Goal: Information Seeking & Learning: Learn about a topic

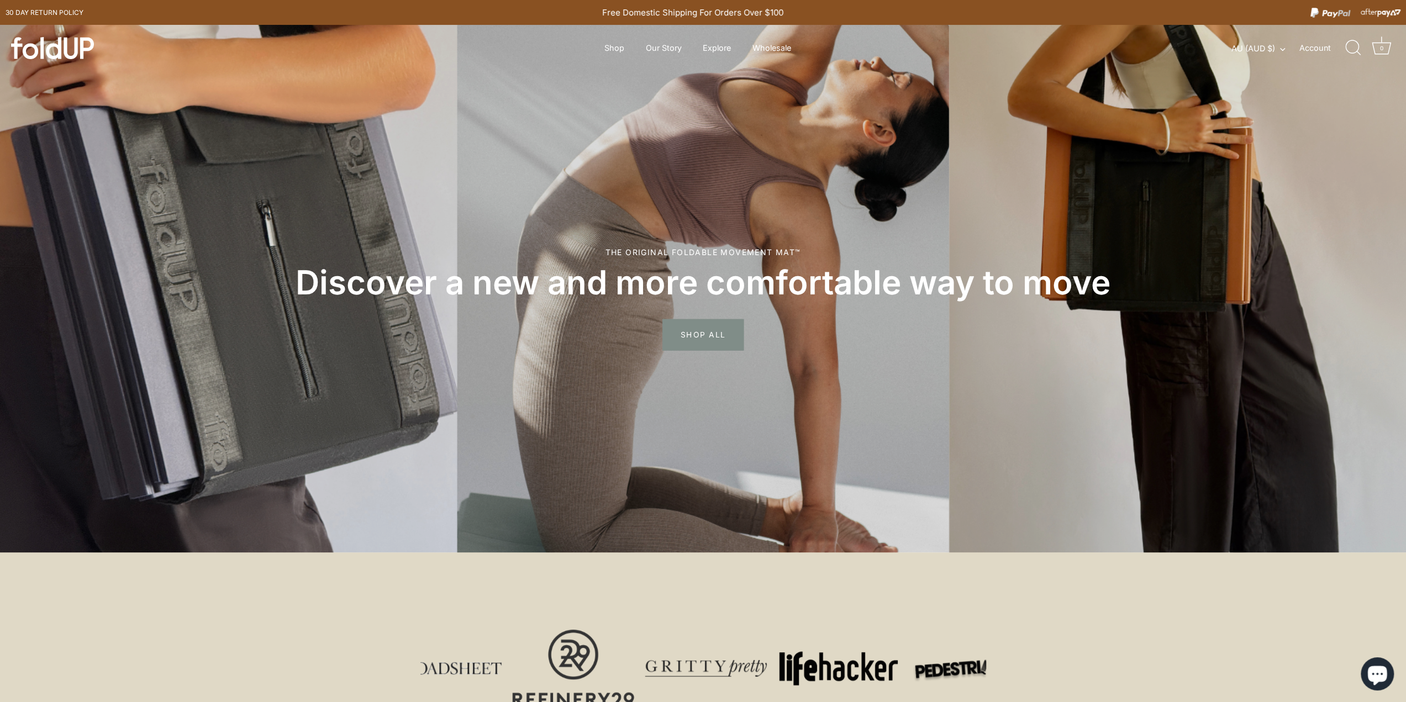
click at [732, 329] on span "SHOP ALL" at bounding box center [702, 335] width 81 height 32
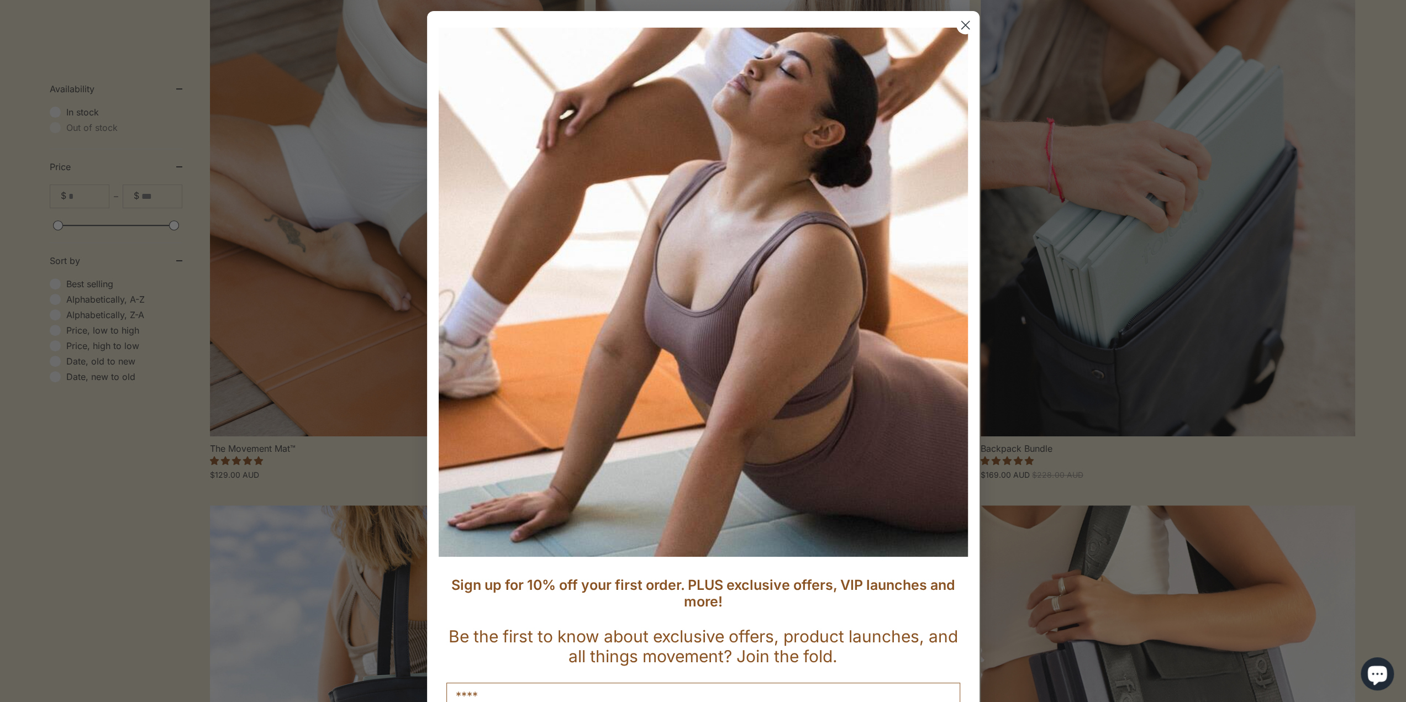
scroll to position [663, 0]
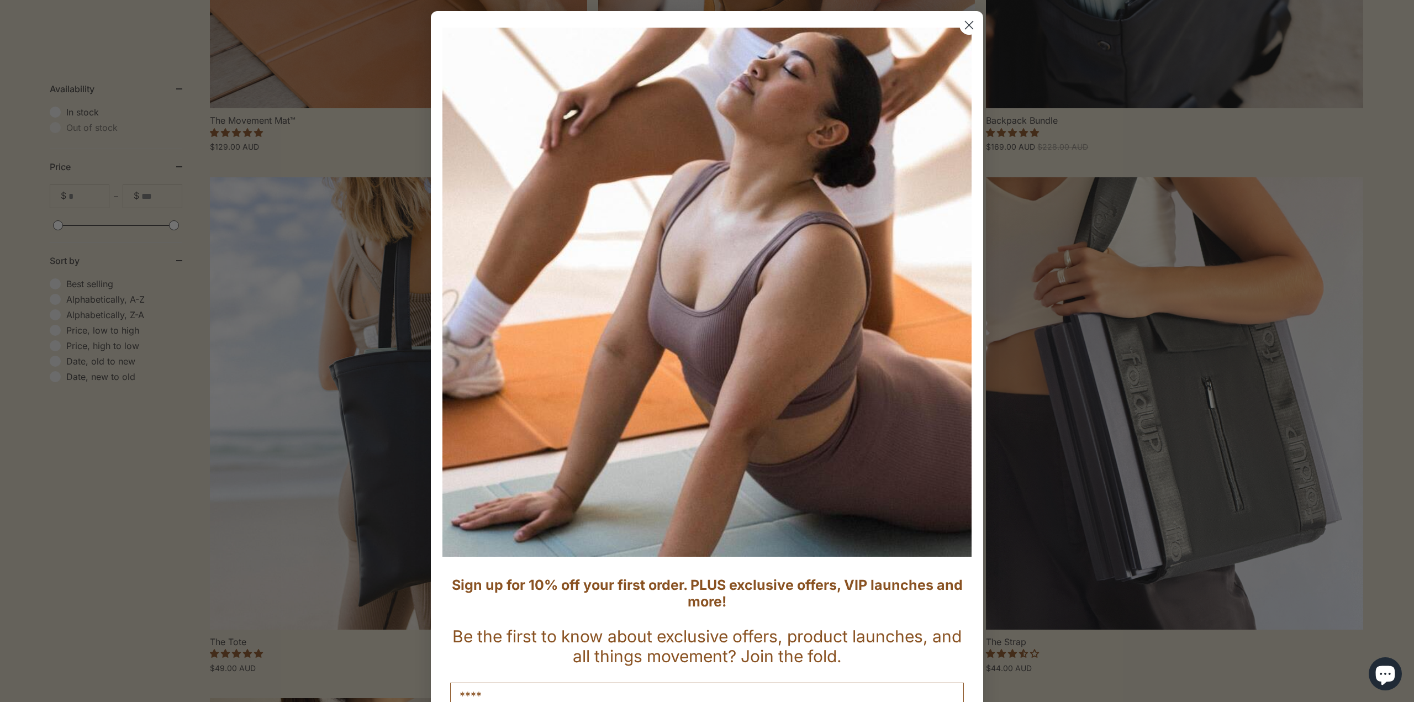
click at [960, 29] on circle "Close dialog" at bounding box center [969, 25] width 18 height 18
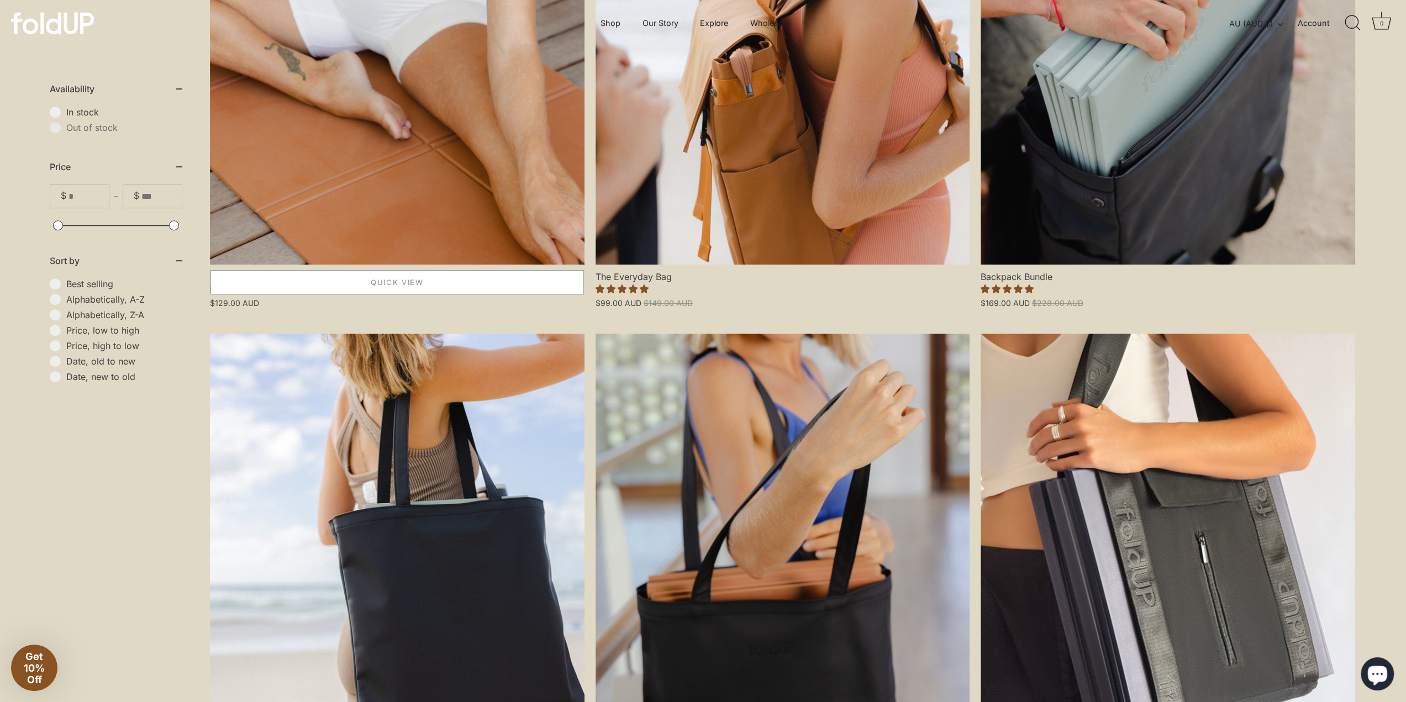
scroll to position [387, 0]
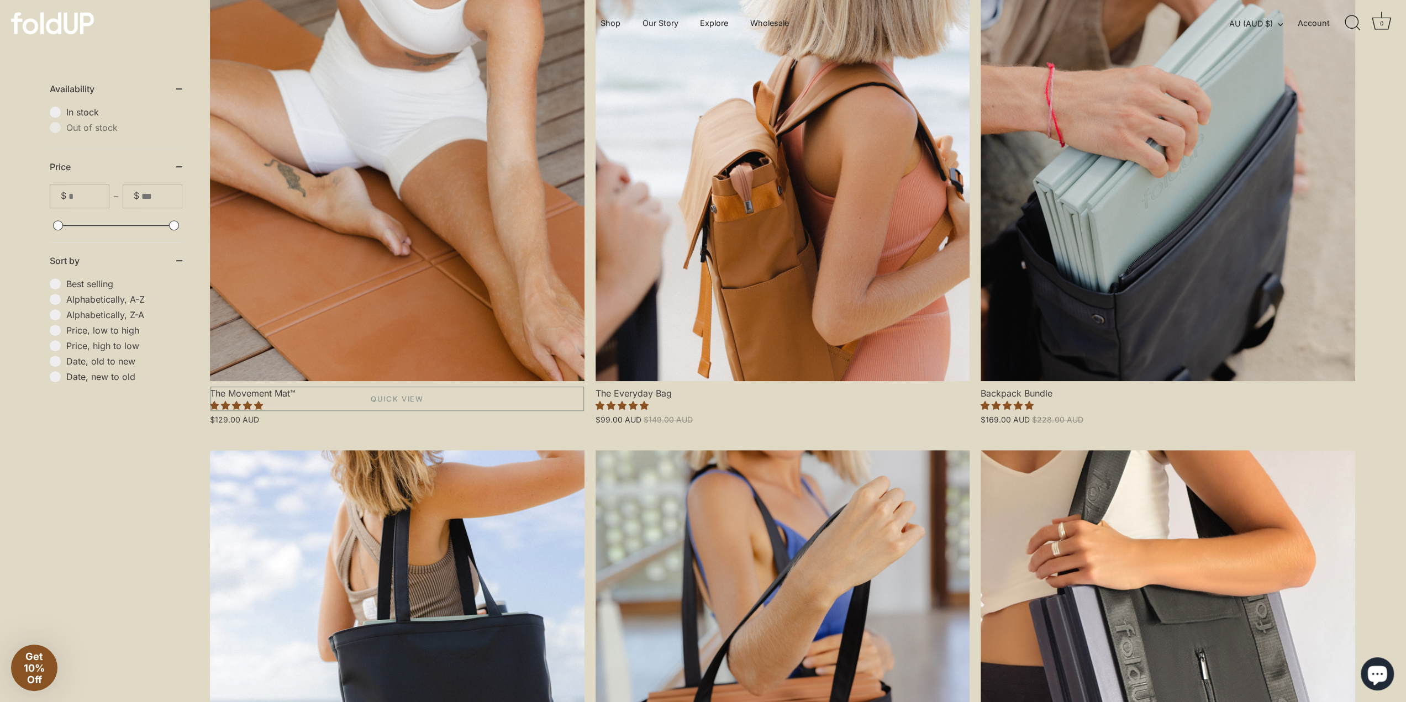
click at [435, 318] on link "The Movement Mat™" at bounding box center [397, 156] width 374 height 449
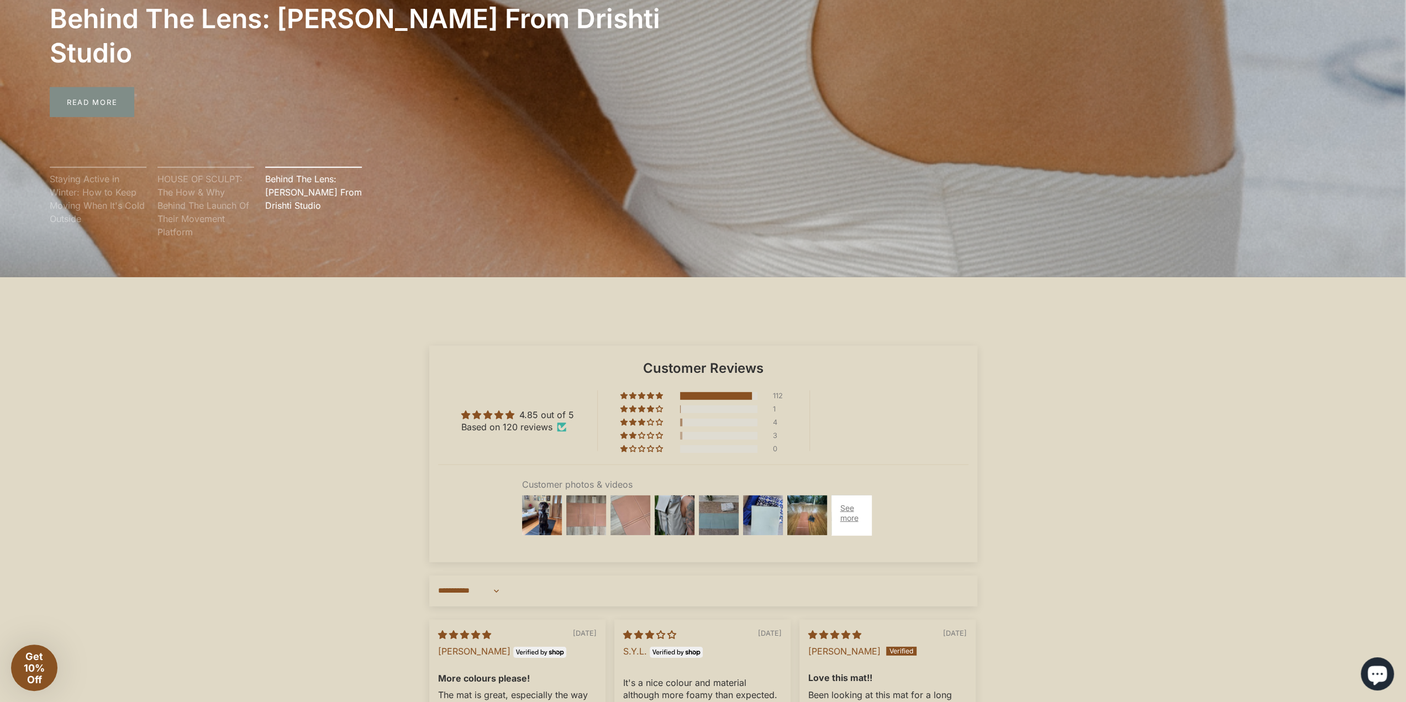
scroll to position [3480, 0]
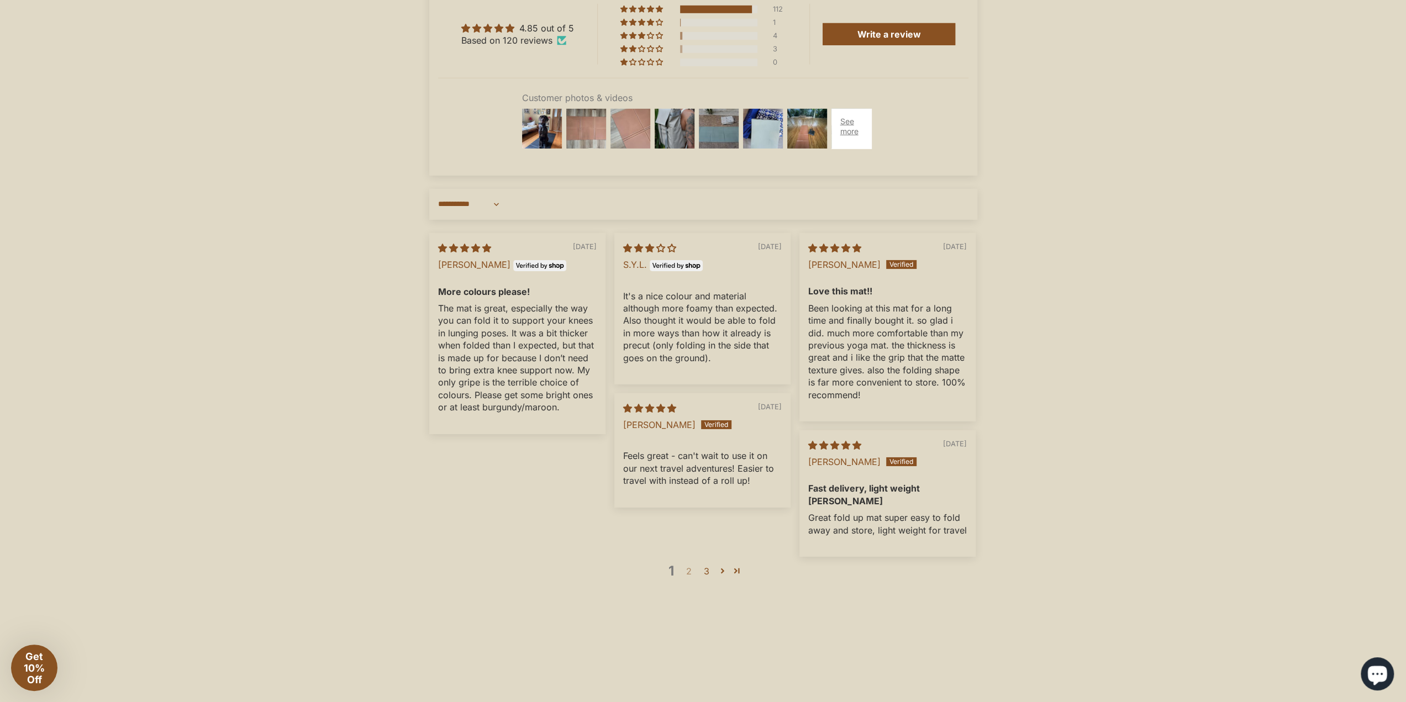
click at [690, 578] on link "2" at bounding box center [689, 570] width 18 height 13
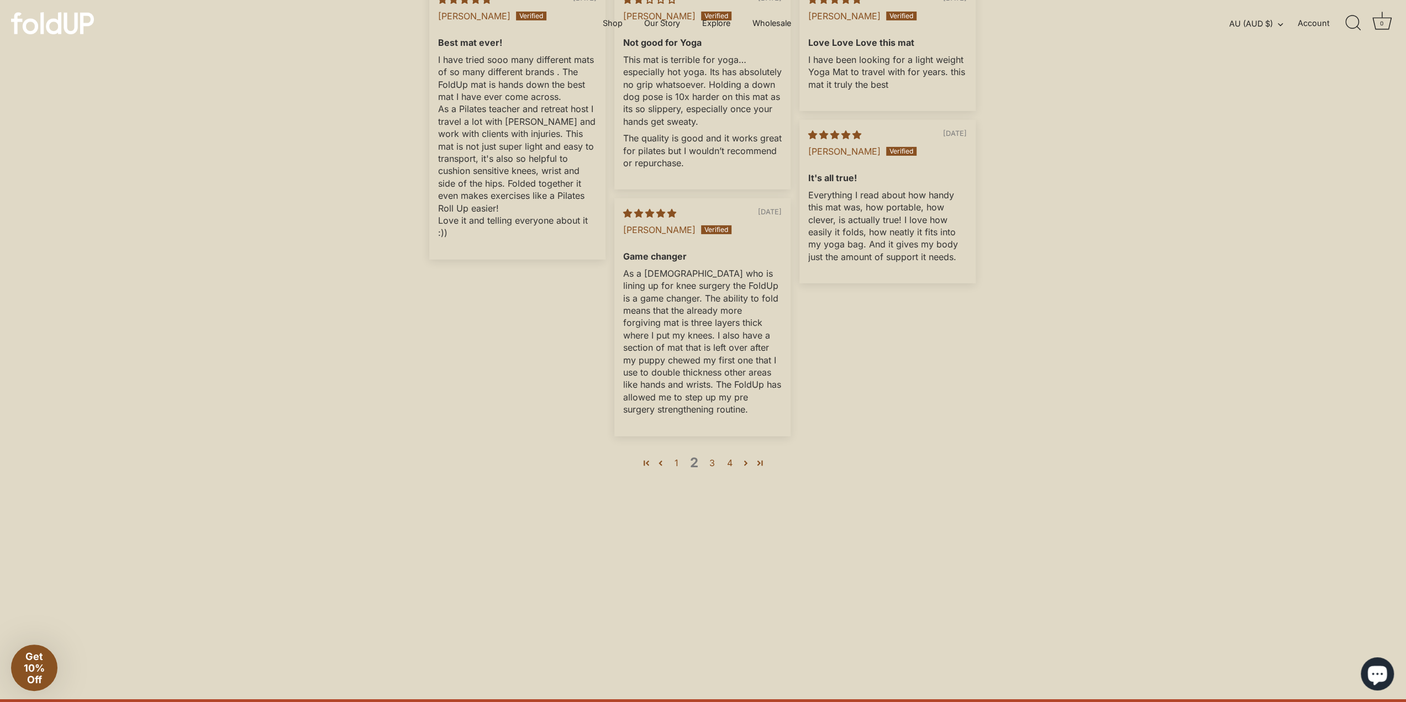
scroll to position [3618, 0]
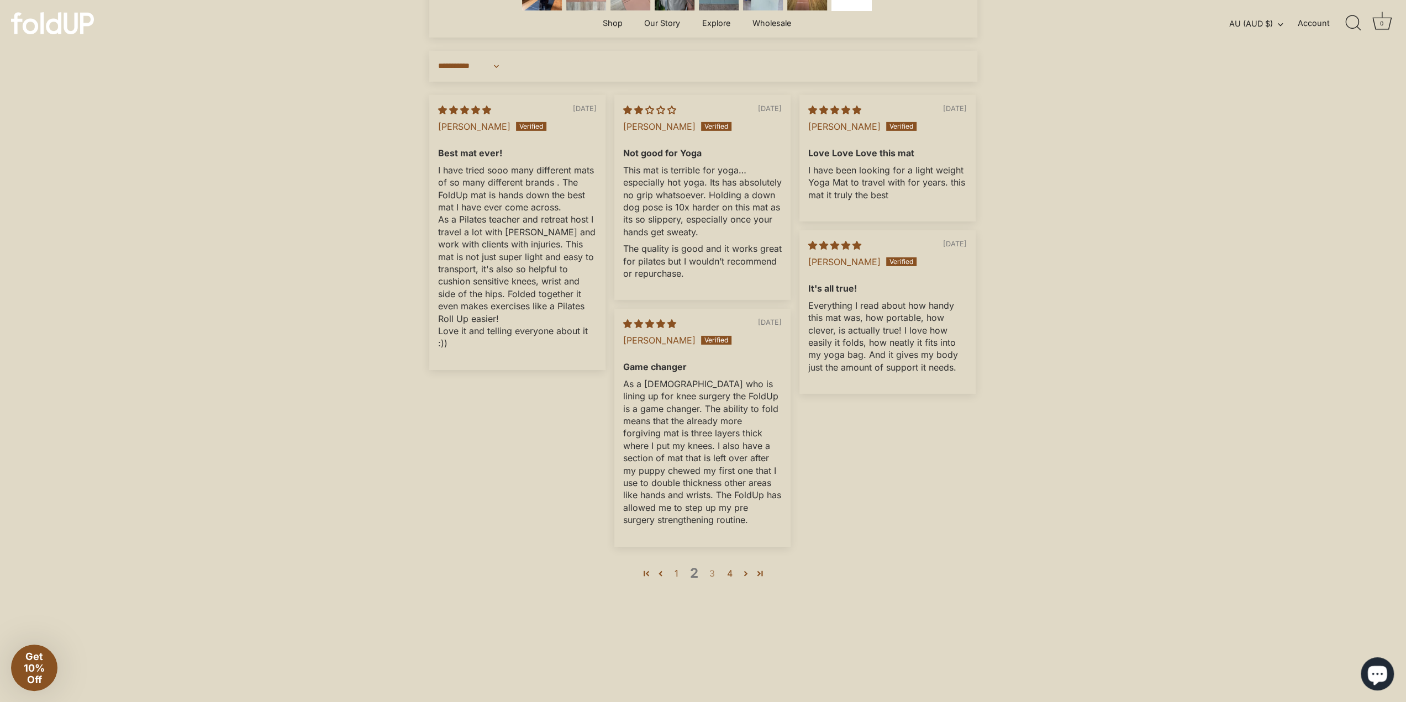
click at [714, 580] on link "3" at bounding box center [712, 573] width 18 height 13
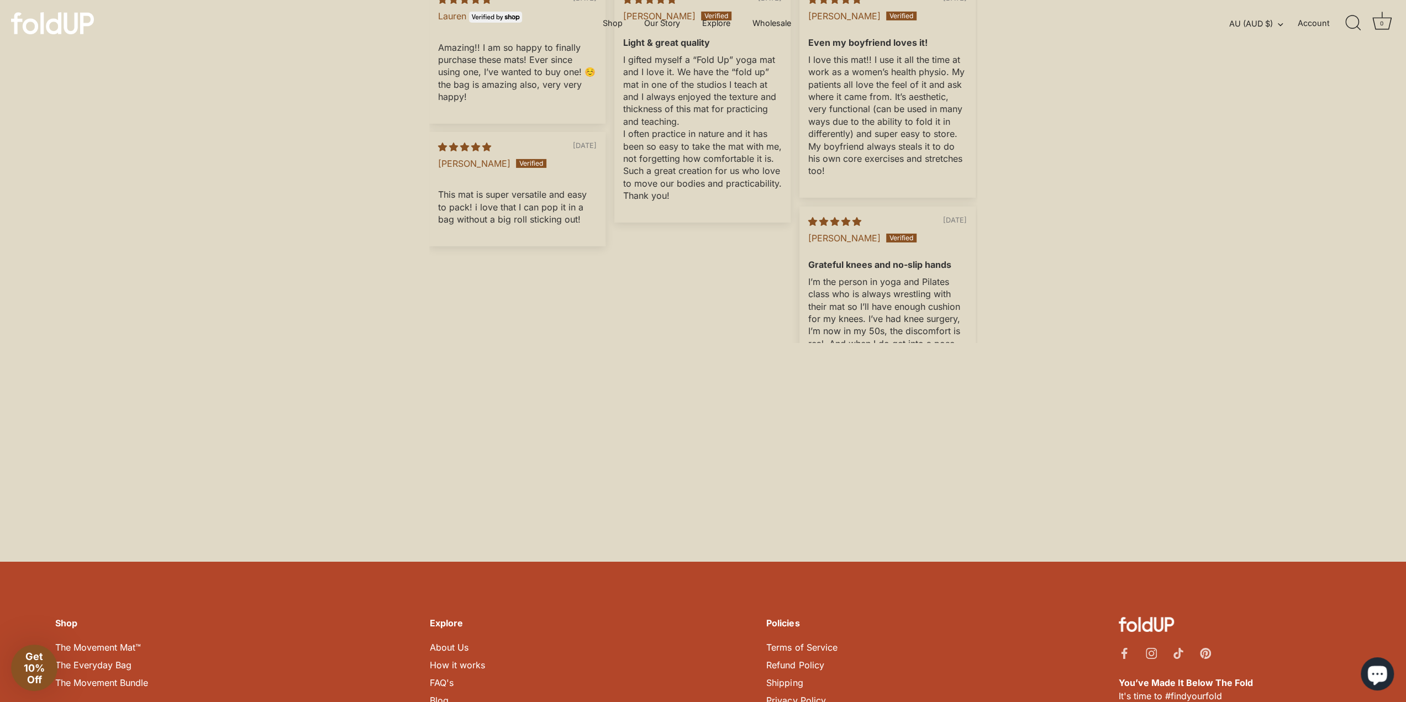
scroll to position [0, 0]
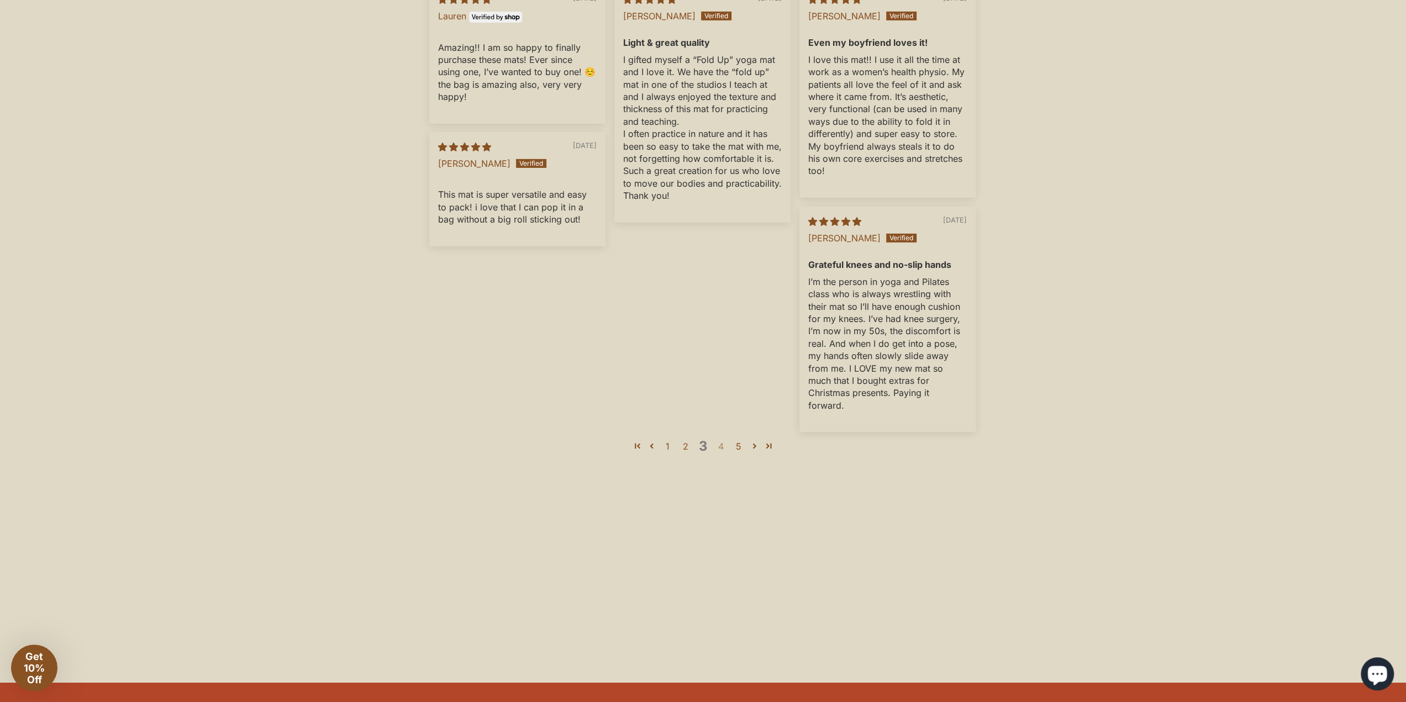
click at [725, 453] on link "4" at bounding box center [721, 446] width 18 height 13
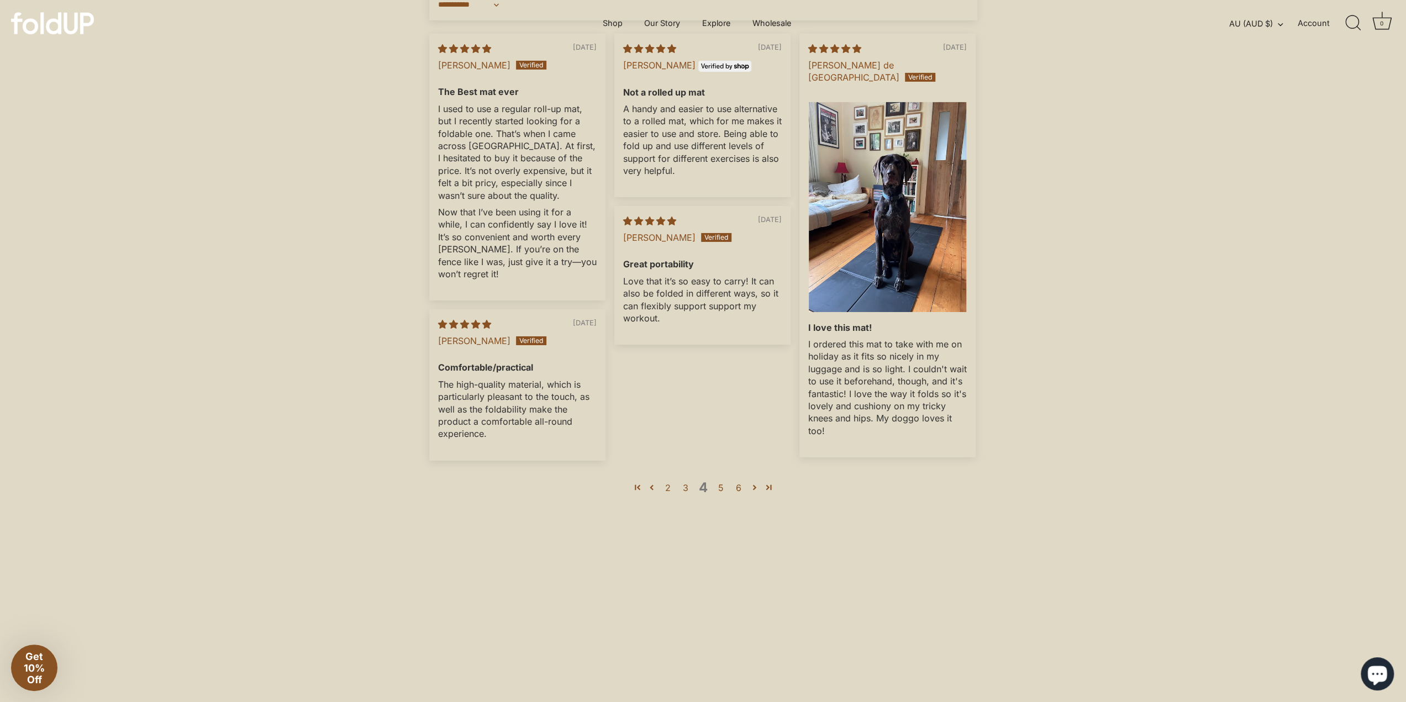
scroll to position [3618, 0]
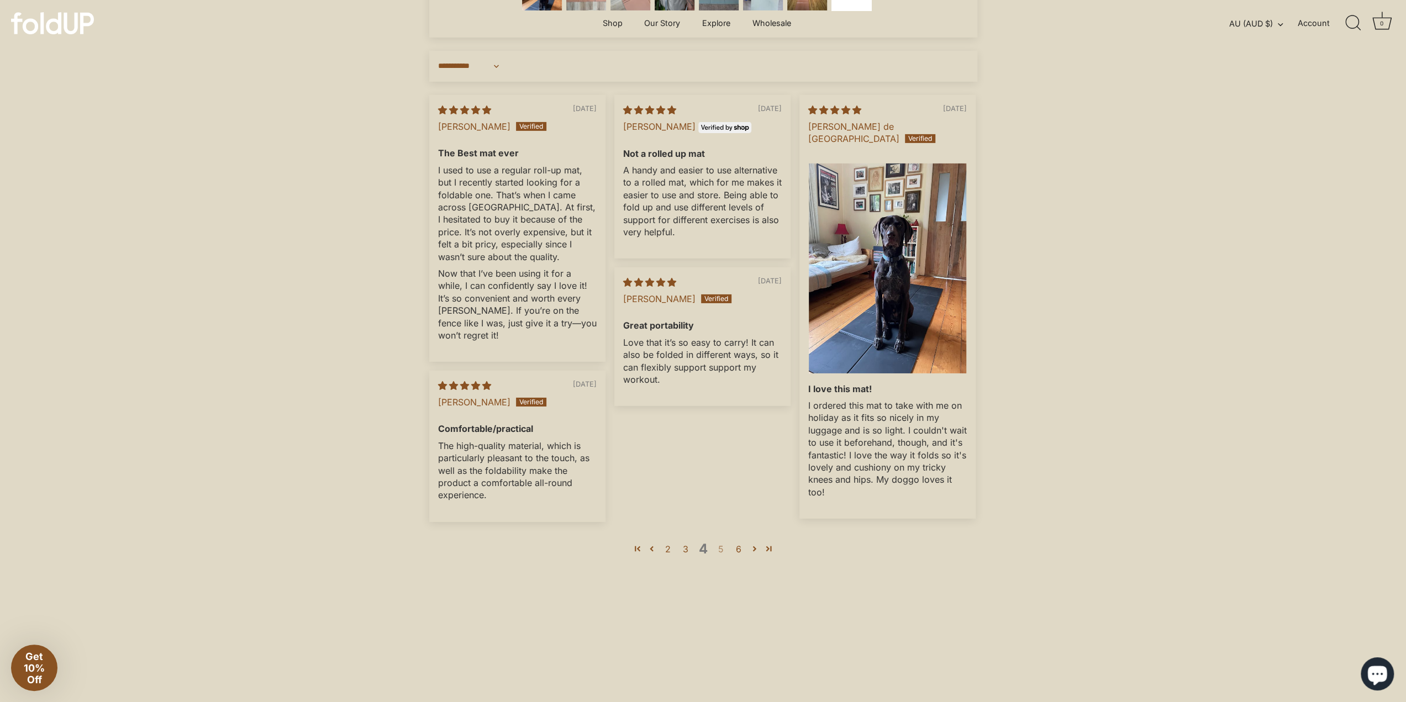
click at [722, 556] on link "5" at bounding box center [721, 548] width 18 height 13
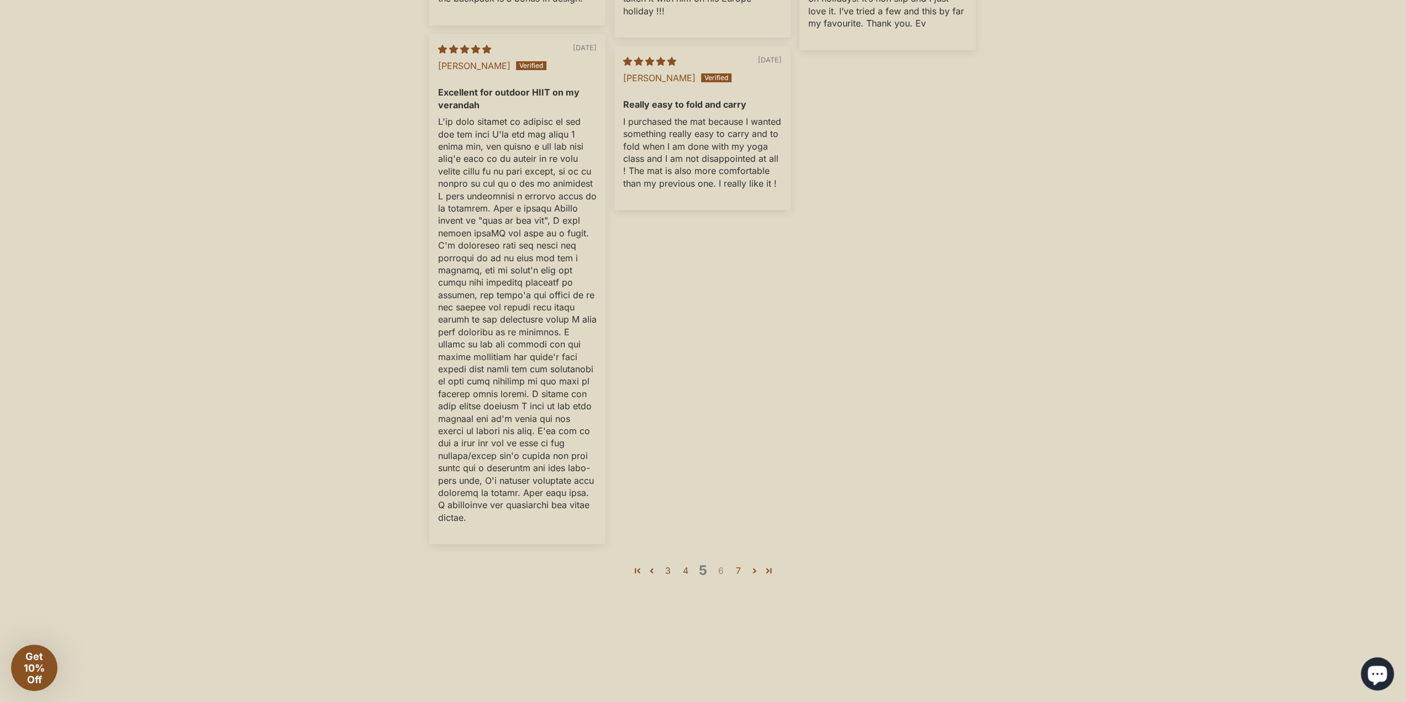
click at [727, 577] on link "6" at bounding box center [721, 570] width 18 height 13
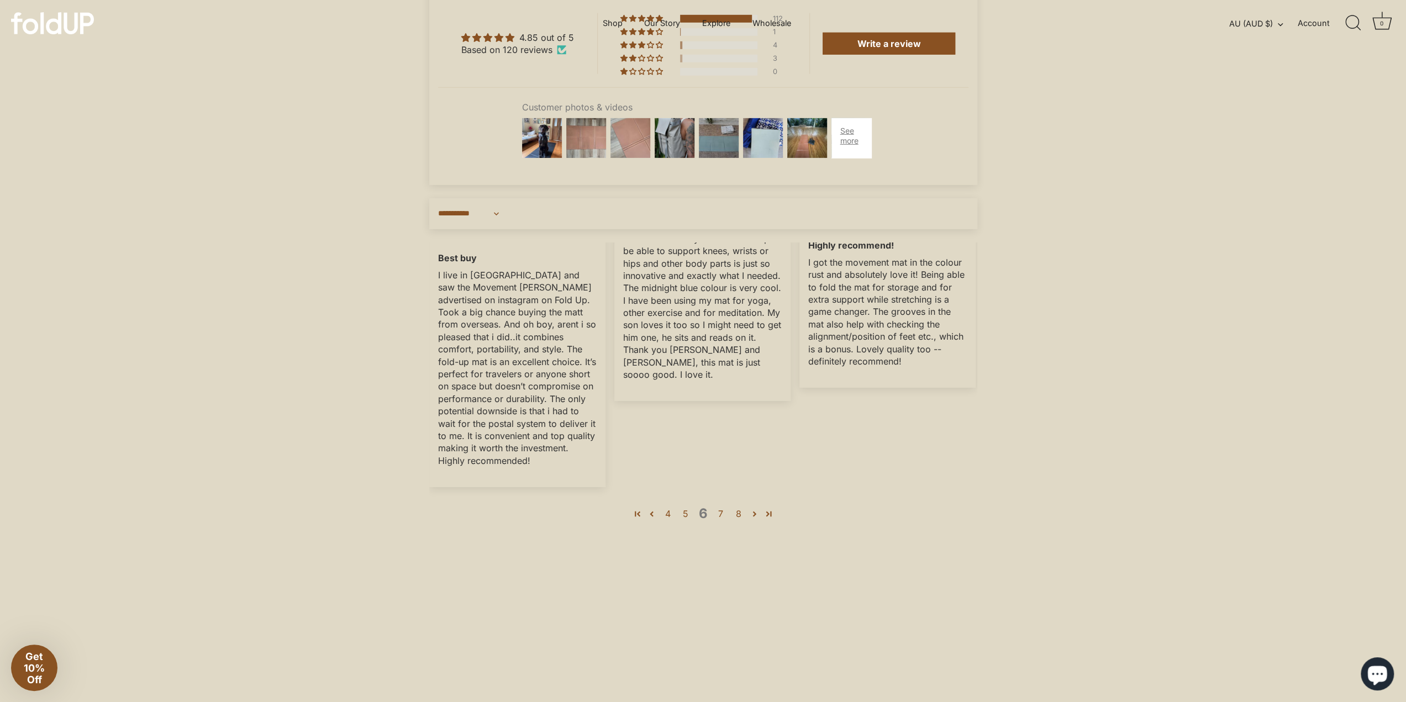
scroll to position [0, 0]
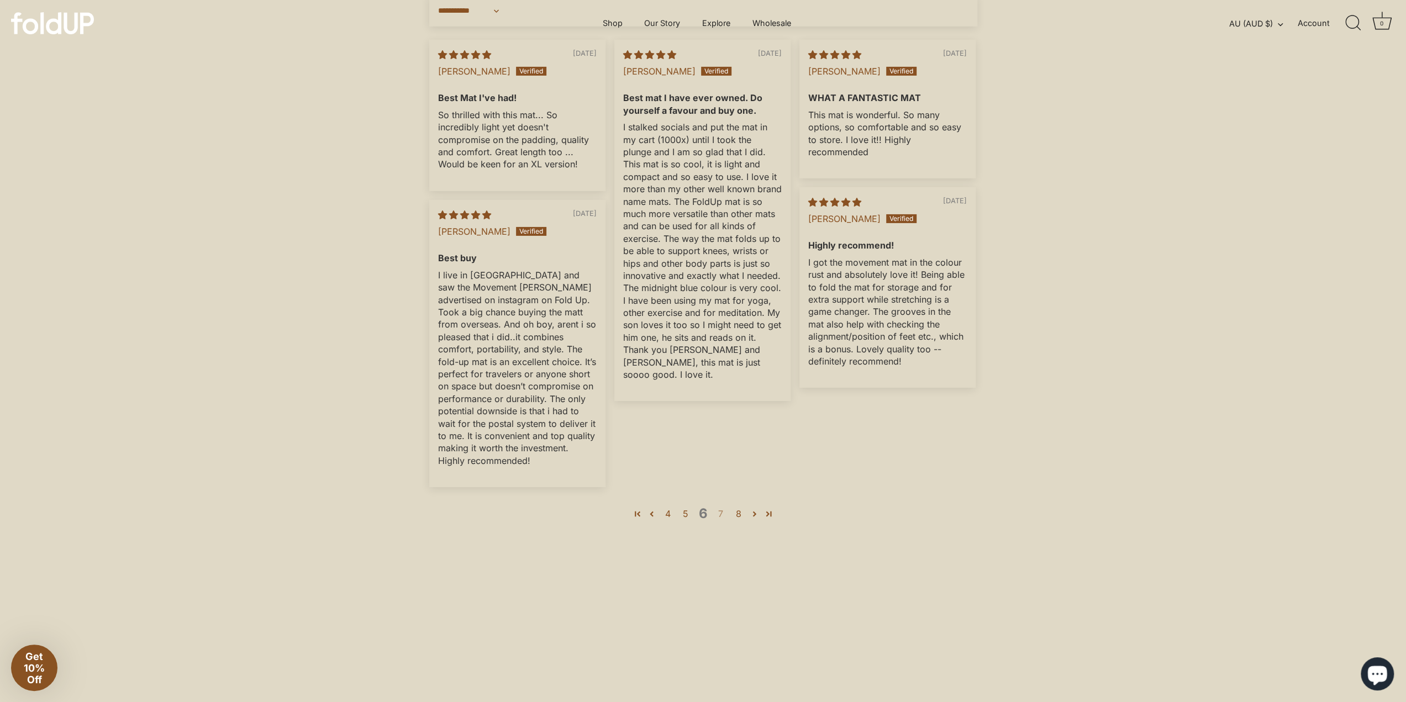
click at [722, 520] on link "7" at bounding box center [721, 513] width 18 height 13
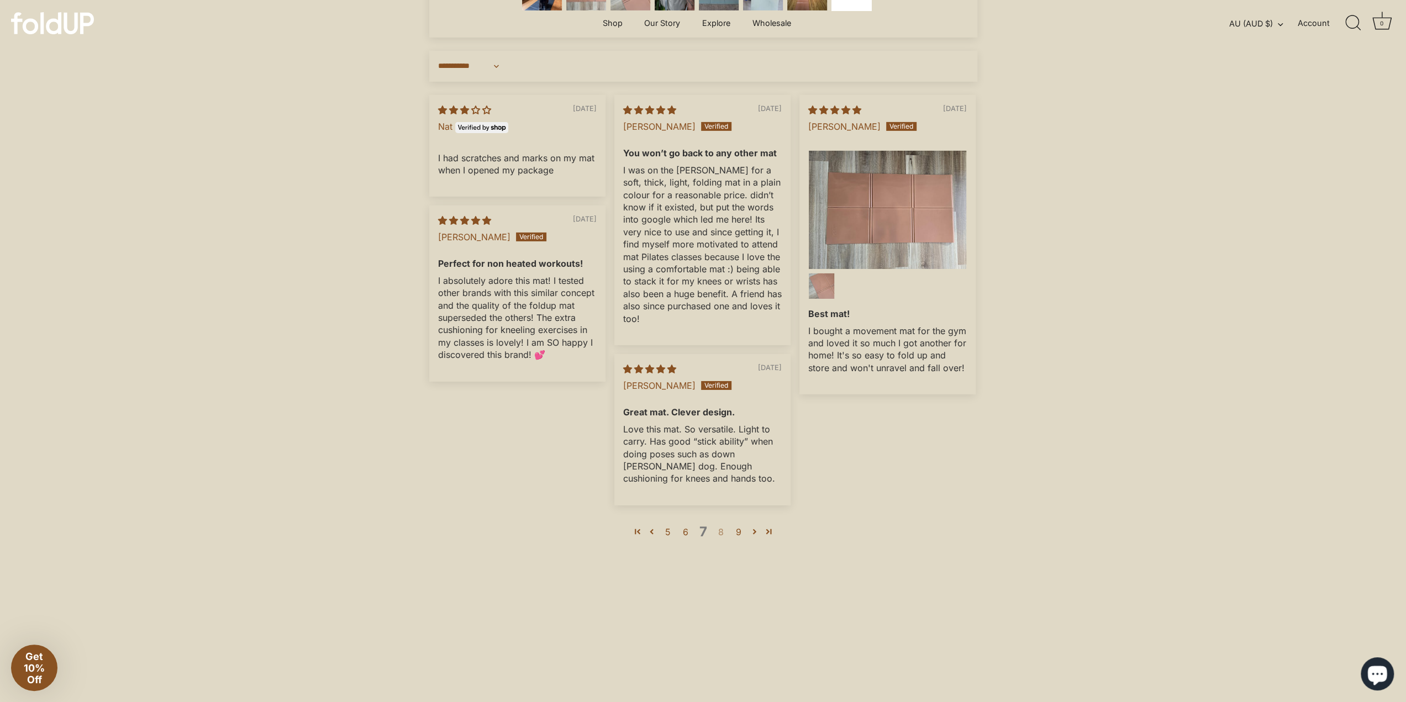
click at [721, 539] on link "8" at bounding box center [721, 531] width 18 height 13
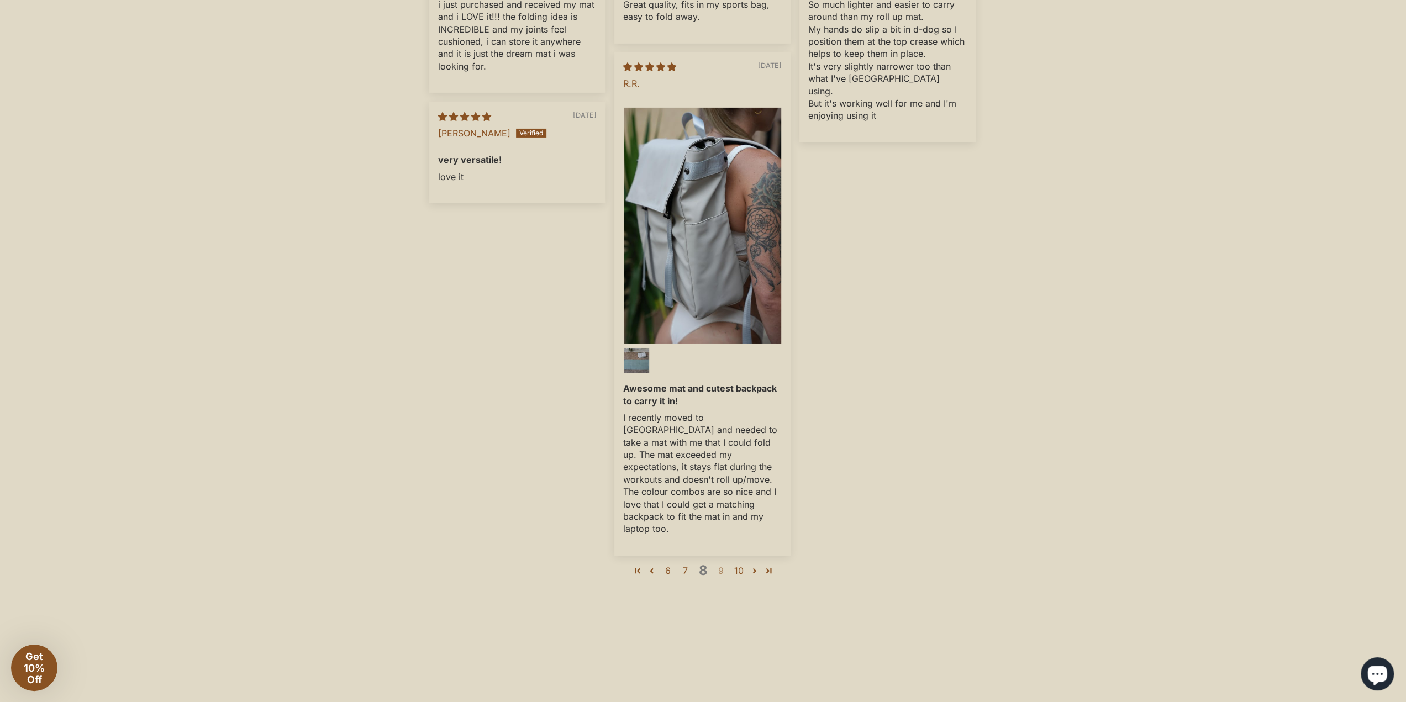
click at [718, 577] on link "9" at bounding box center [721, 570] width 18 height 13
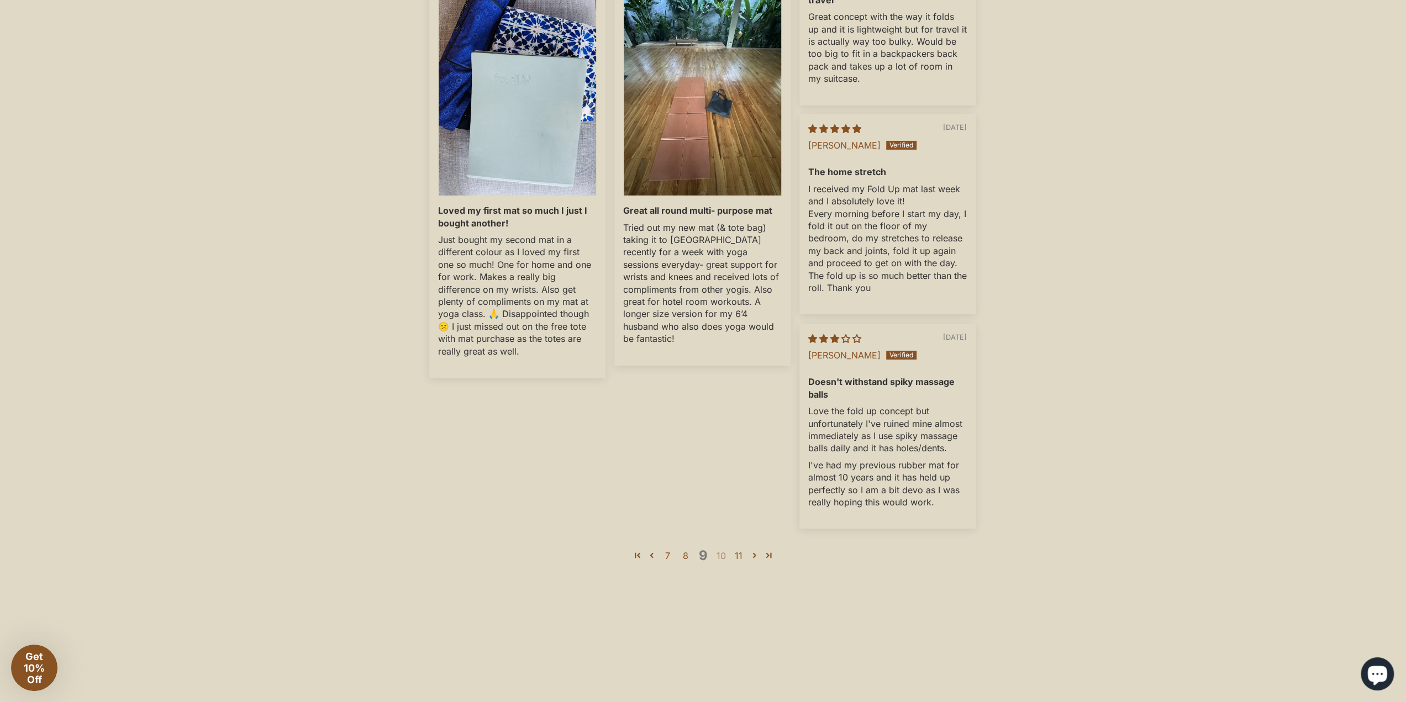
click at [718, 562] on link "10" at bounding box center [721, 555] width 18 height 13
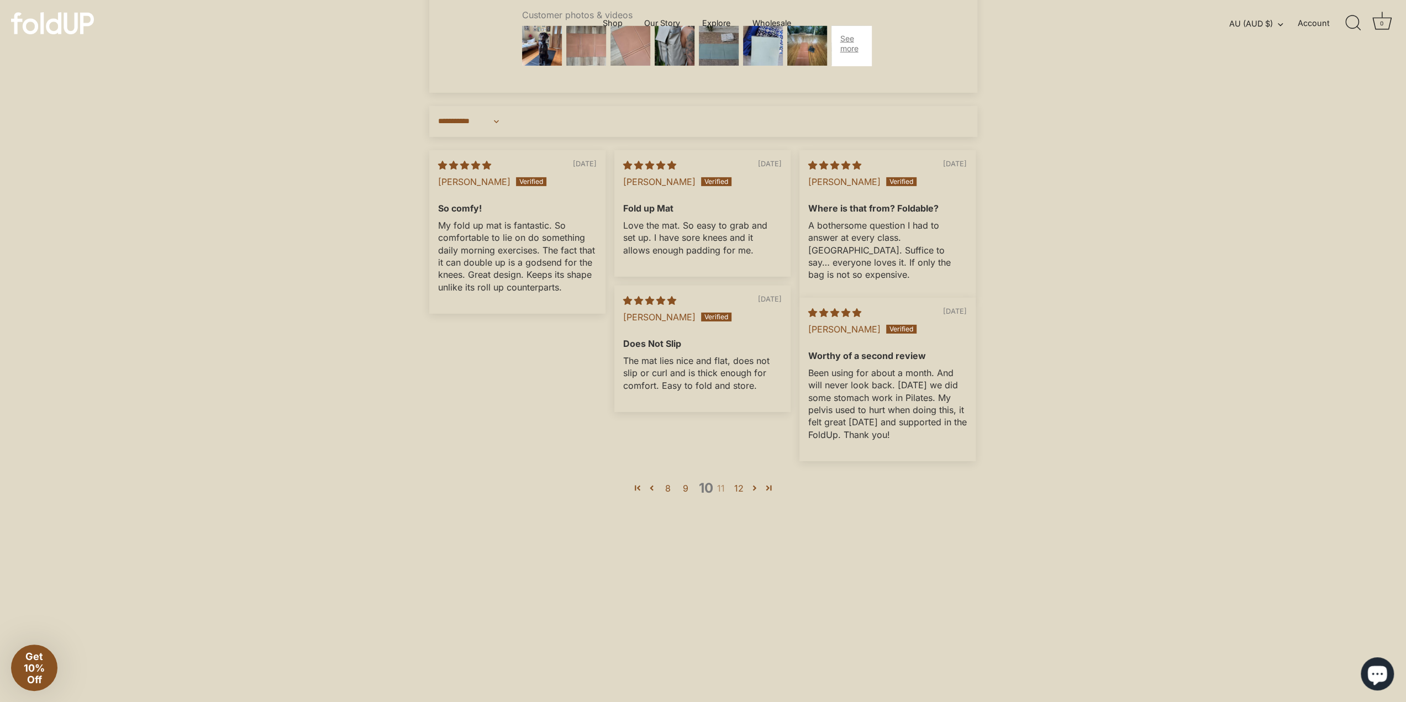
click at [720, 495] on link "11" at bounding box center [721, 488] width 18 height 13
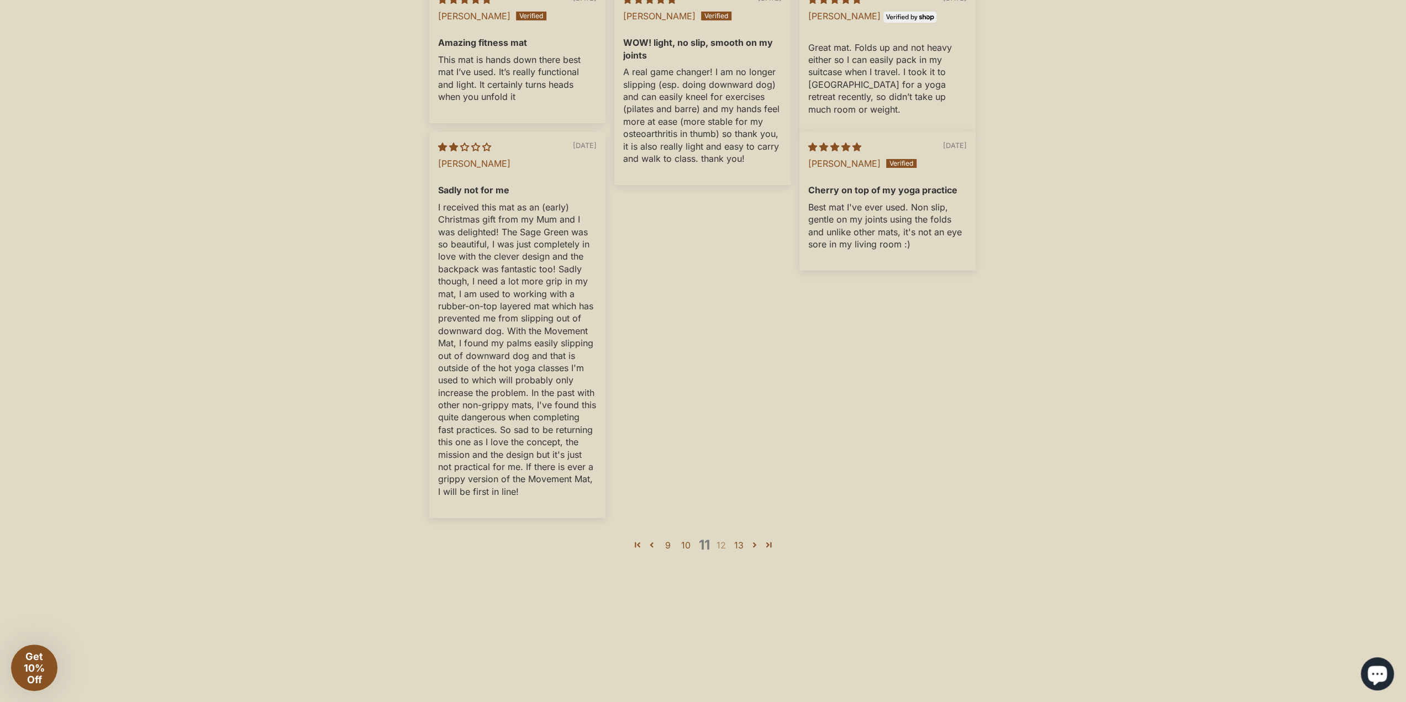
click at [718, 552] on link "12" at bounding box center [721, 545] width 18 height 13
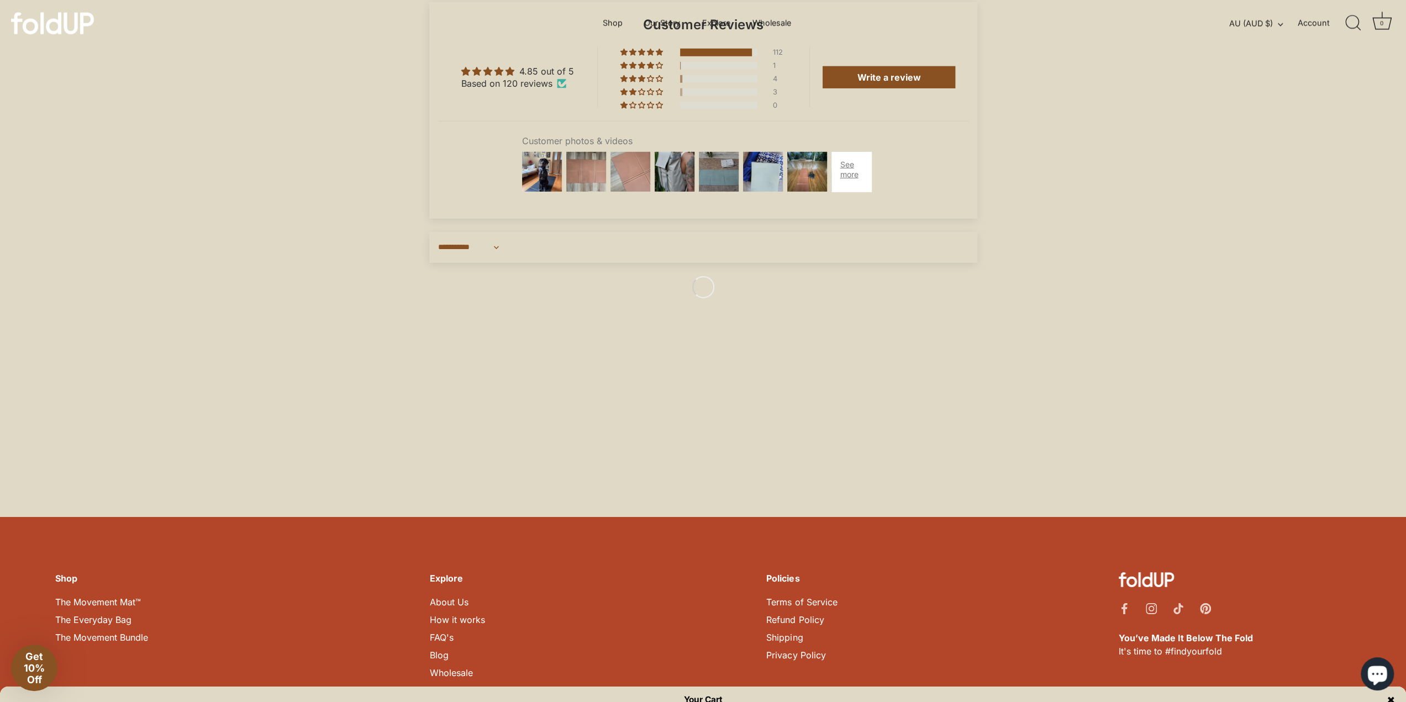
scroll to position [3471, 0]
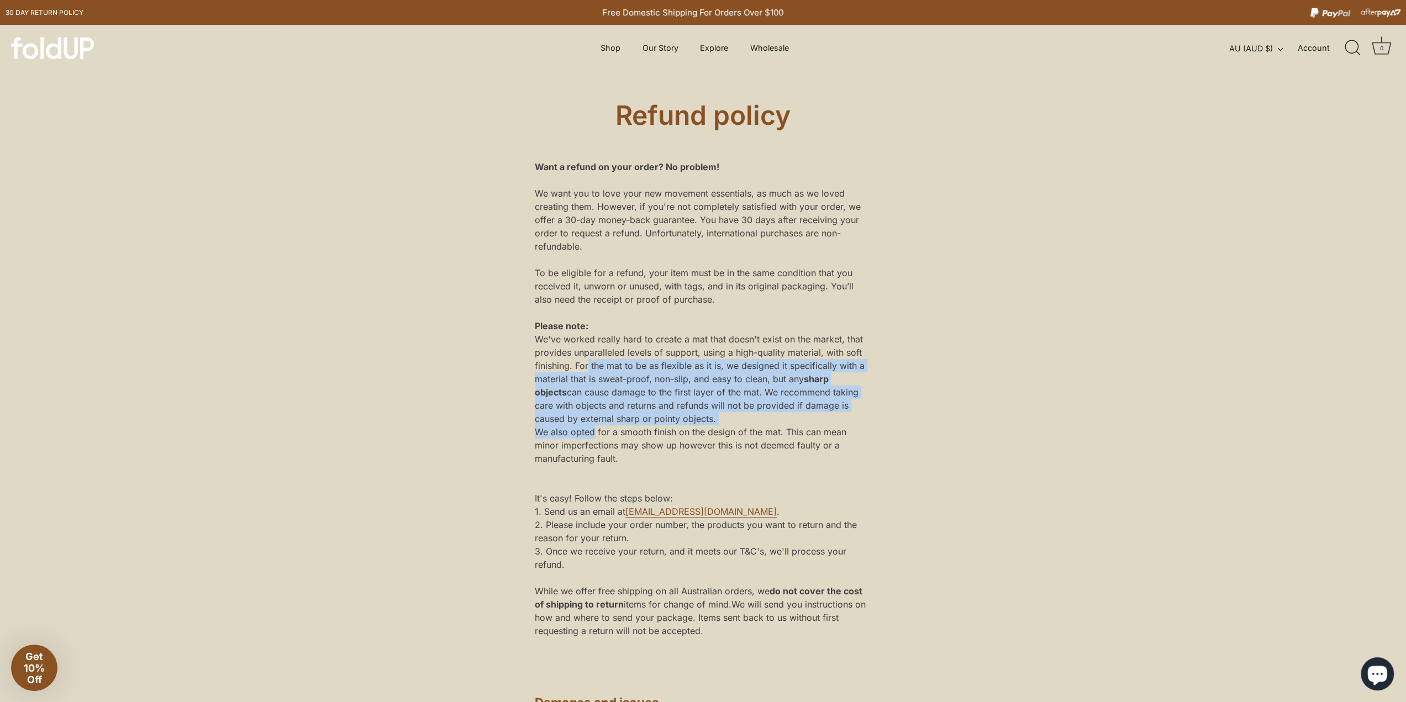
drag, startPoint x: 587, startPoint y: 373, endPoint x: 589, endPoint y: 427, distance: 54.2
click at [589, 427] on div "Please note: We've worked really hard to create a mat that doesn't exist on the…" at bounding box center [703, 398] width 337 height 159
click at [589, 427] on span "We also opted for a smooth finish on the design of the mat. This can mean minor…" at bounding box center [691, 445] width 312 height 38
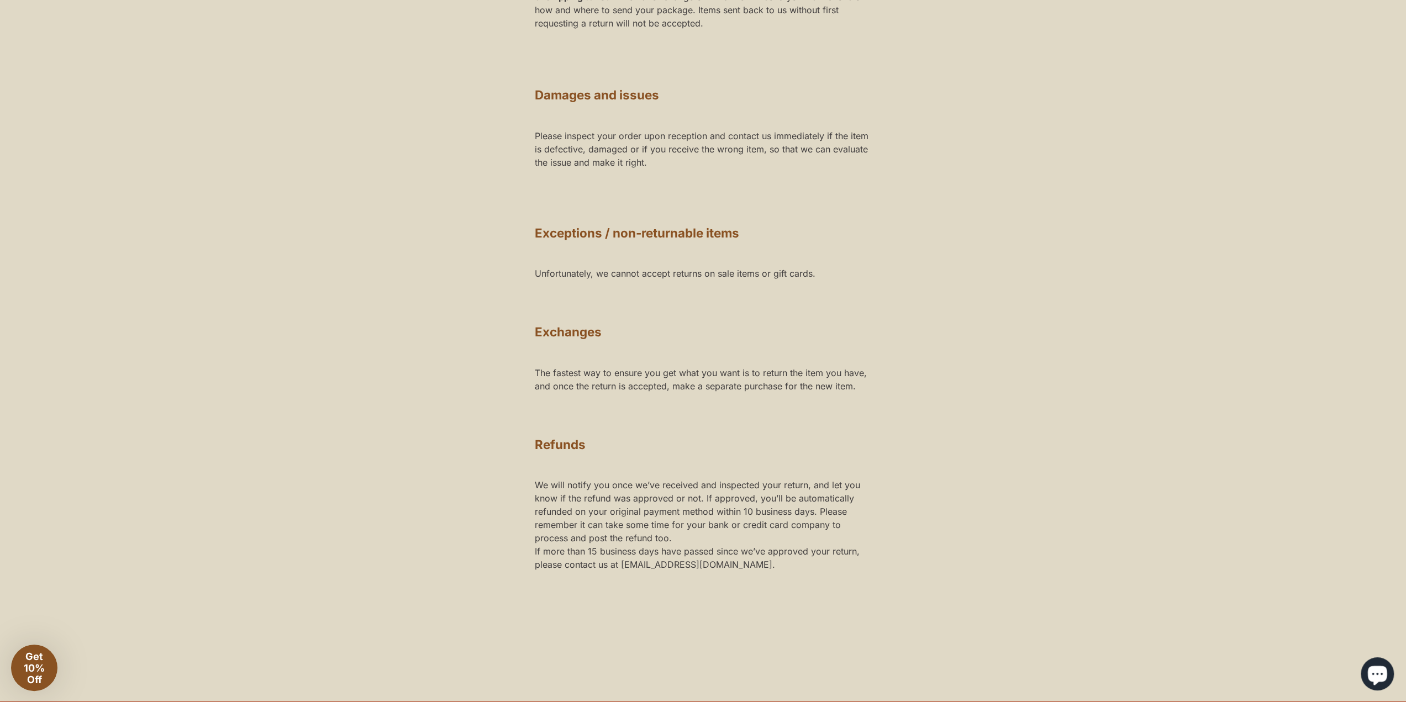
scroll to position [276, 0]
